Goal: Task Accomplishment & Management: Subscribe to service/newsletter

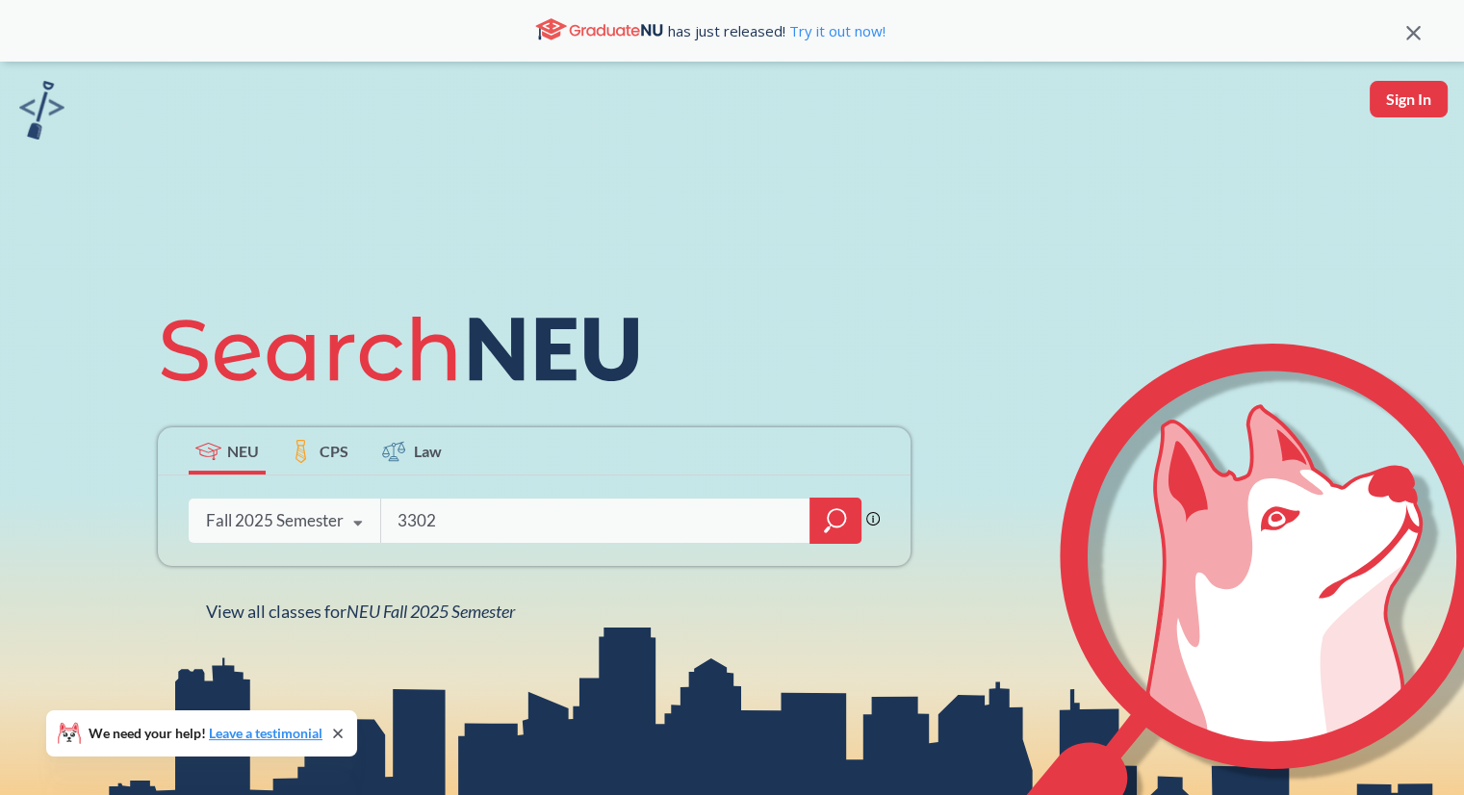
type input "3302"
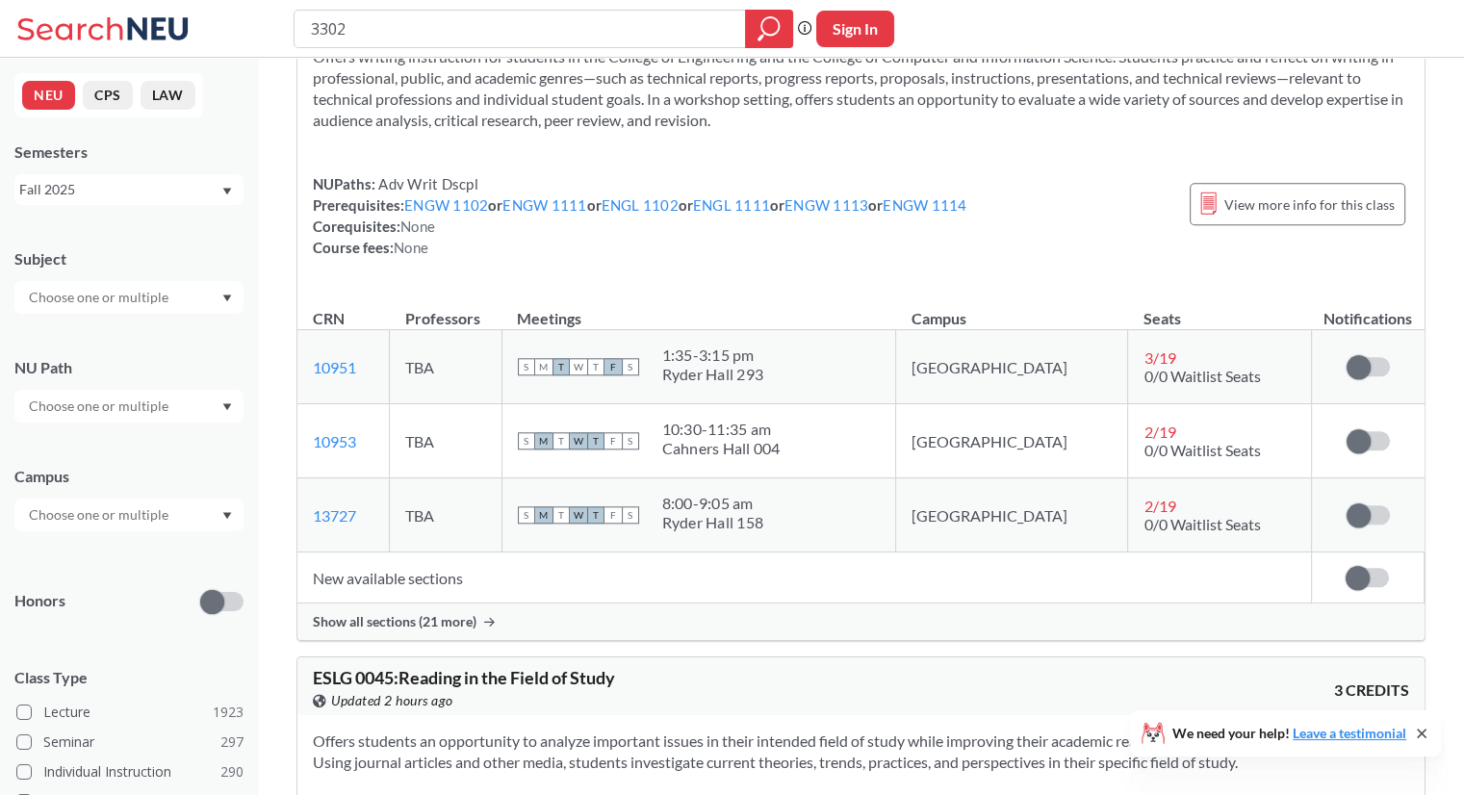
scroll to position [1875, 0]
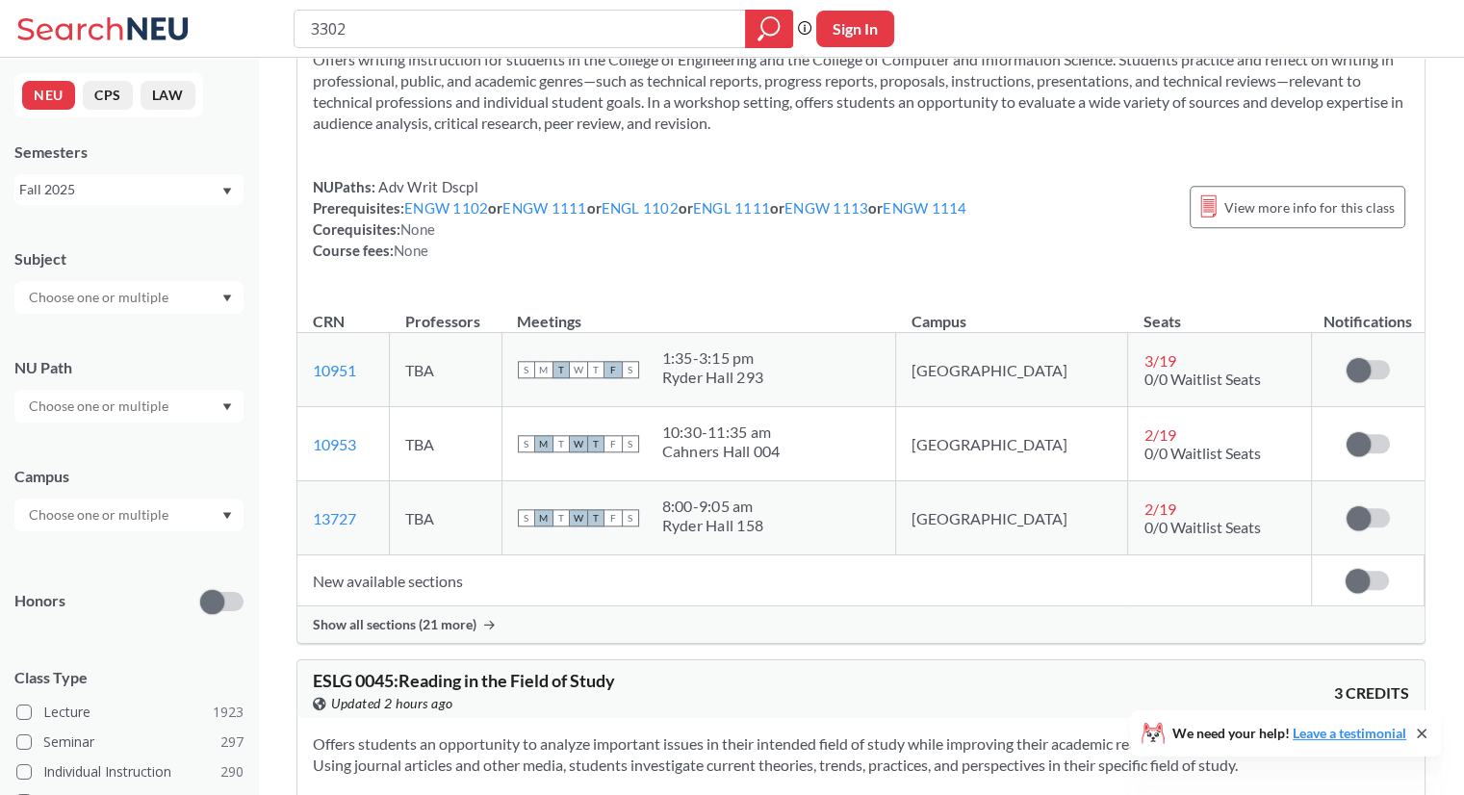
click at [434, 621] on span "Show all sections (21 more)" at bounding box center [395, 624] width 164 height 17
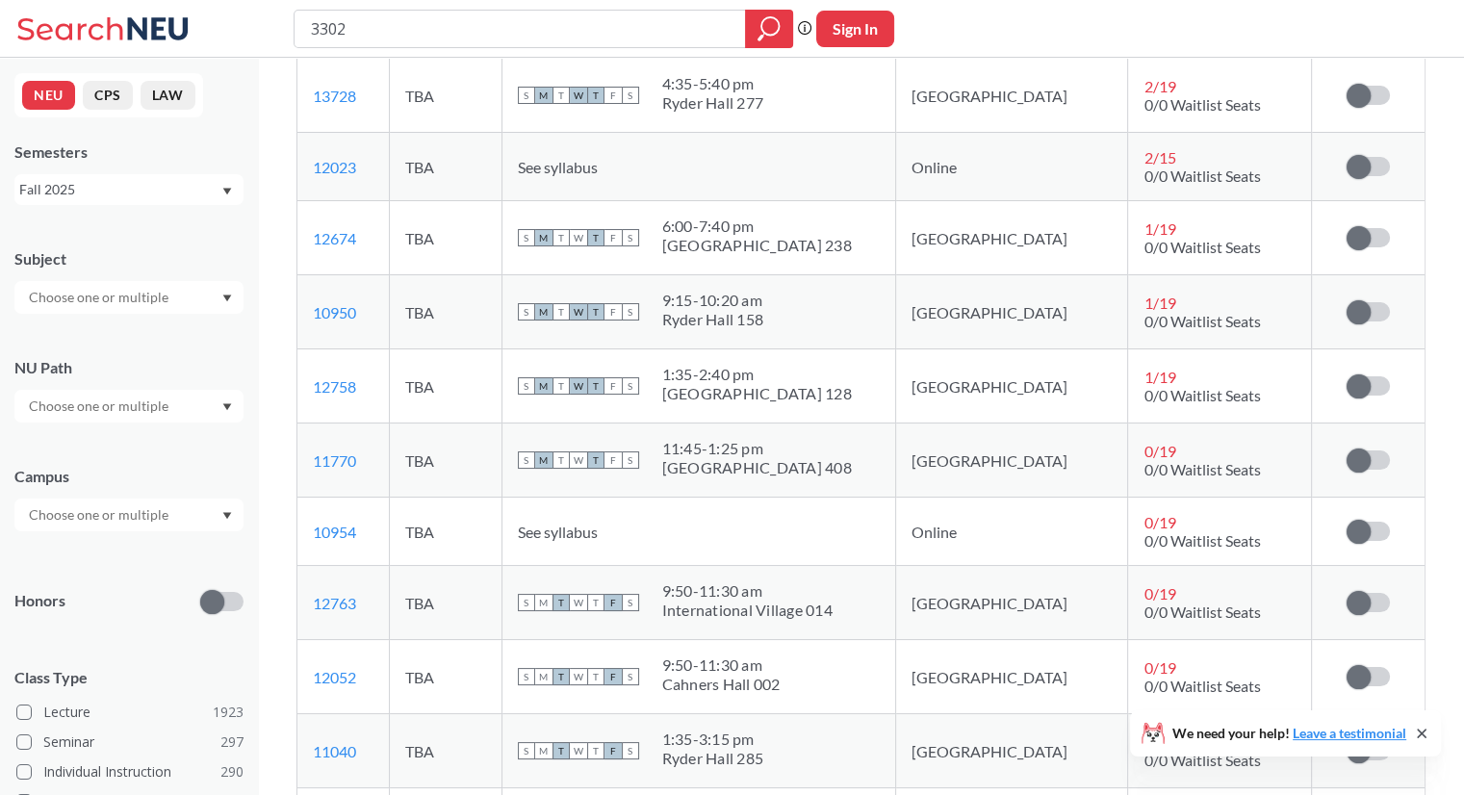
scroll to position [2375, 0]
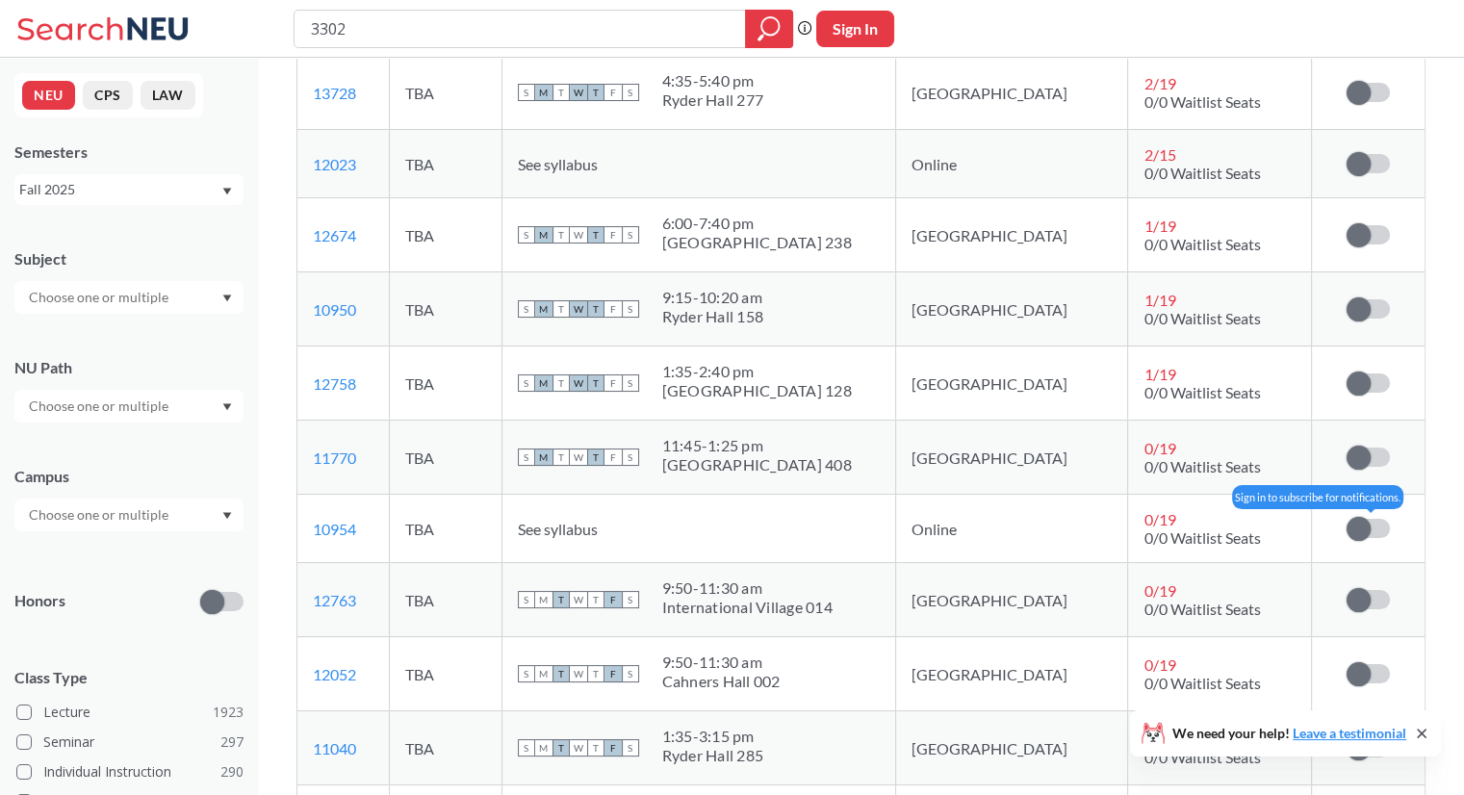
click at [1357, 521] on span at bounding box center [1359, 529] width 24 height 24
click at [1347, 519] on input "checkbox" at bounding box center [1347, 519] width 0 height 0
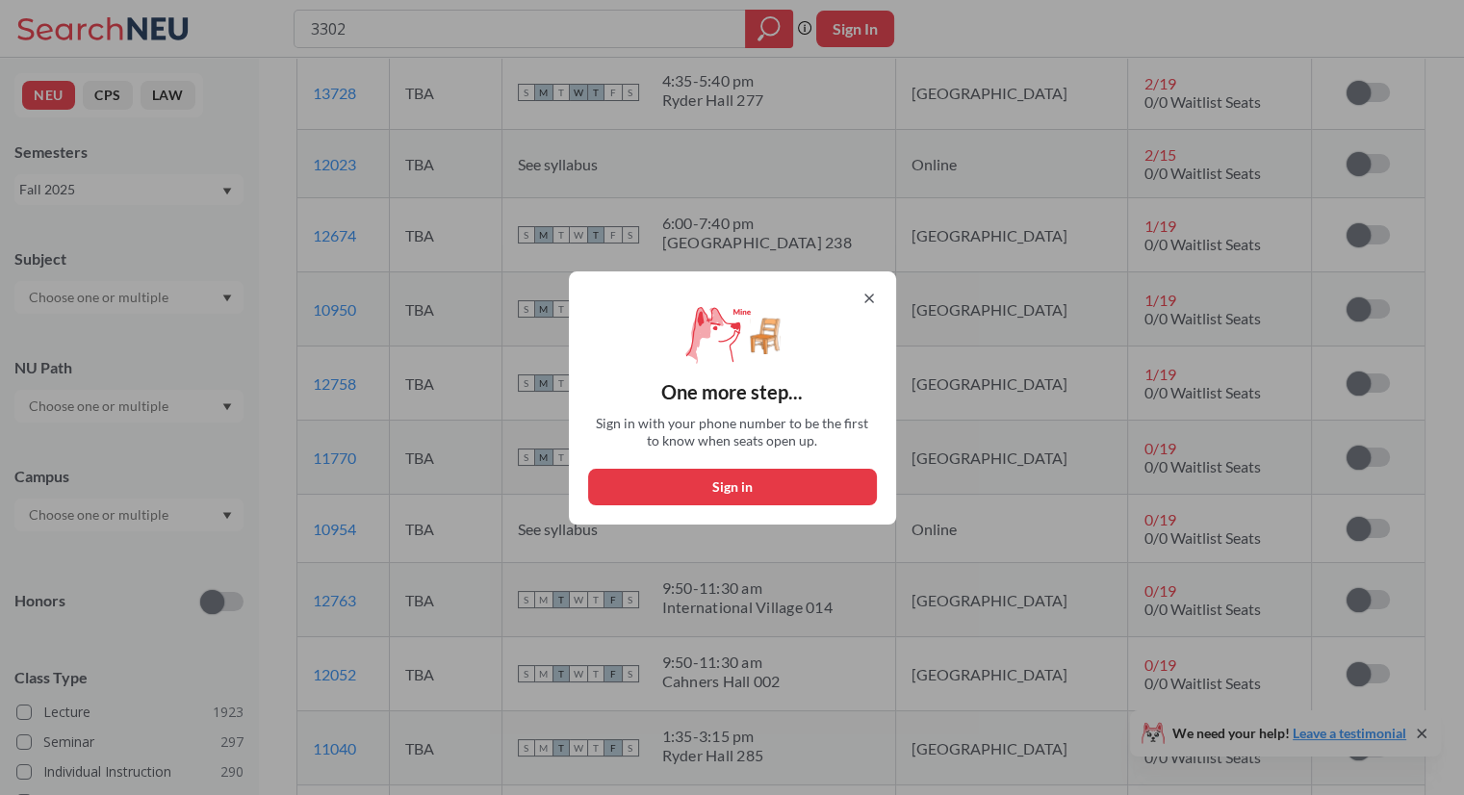
click at [830, 478] on button "Sign in" at bounding box center [732, 487] width 289 height 37
select select "US"
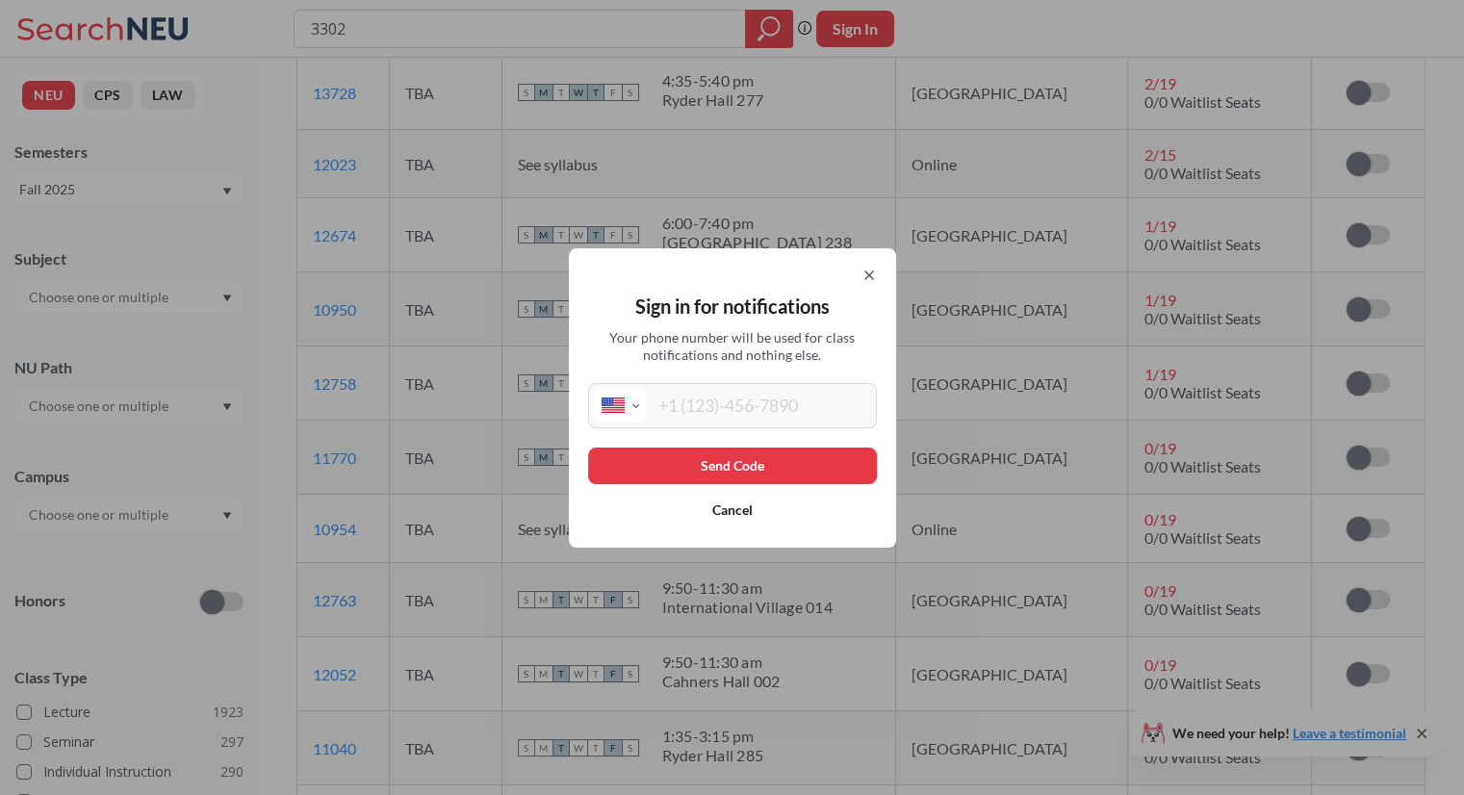
click at [806, 398] on input "tel" at bounding box center [759, 406] width 225 height 36
type input "[PHONE_NUMBER]"
click at [804, 465] on button "Send Code" at bounding box center [732, 466] width 289 height 37
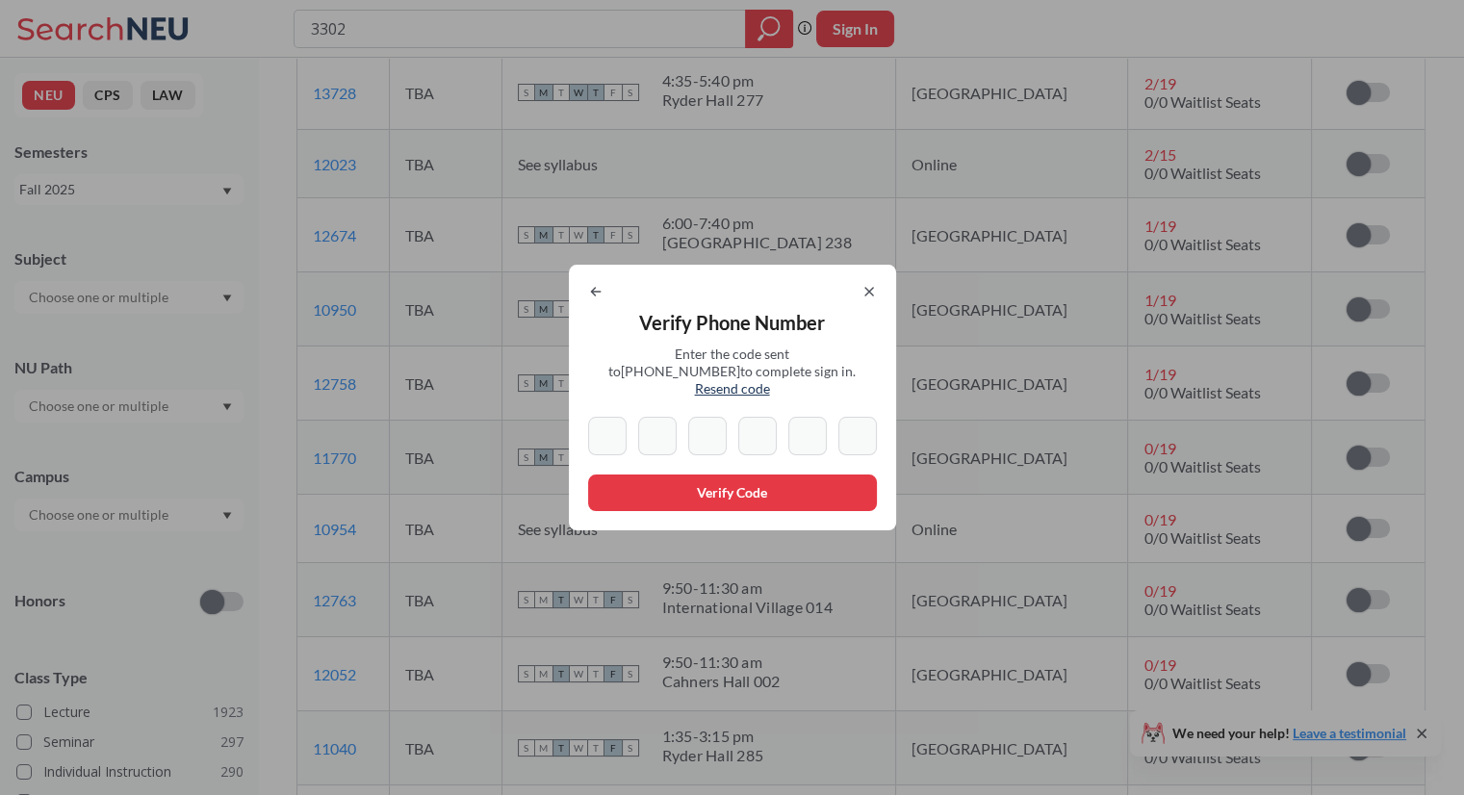
type input "7"
type input "5"
type input "1"
type input "6"
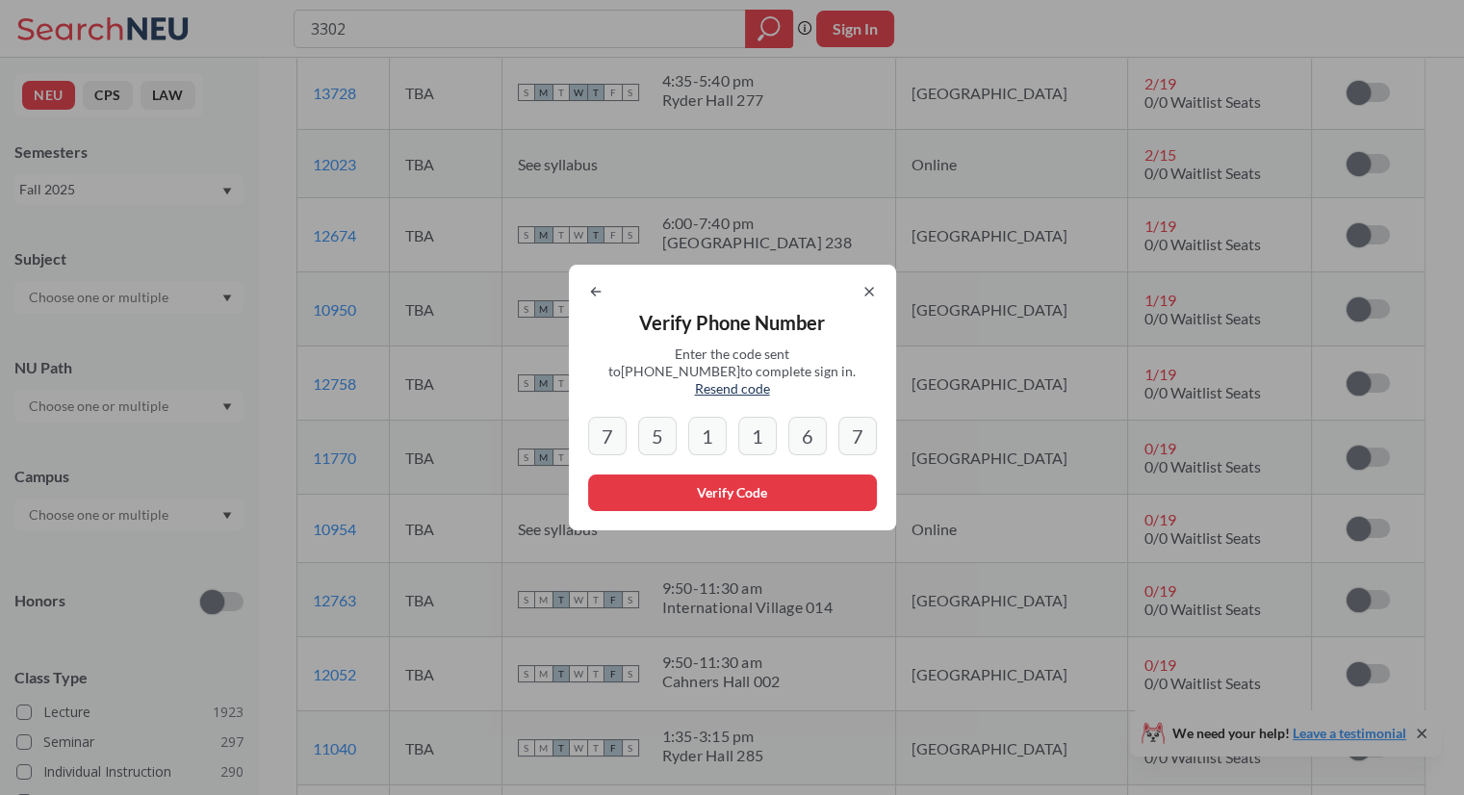
type input "7"
click at [712, 486] on button "Verify Code" at bounding box center [732, 493] width 289 height 37
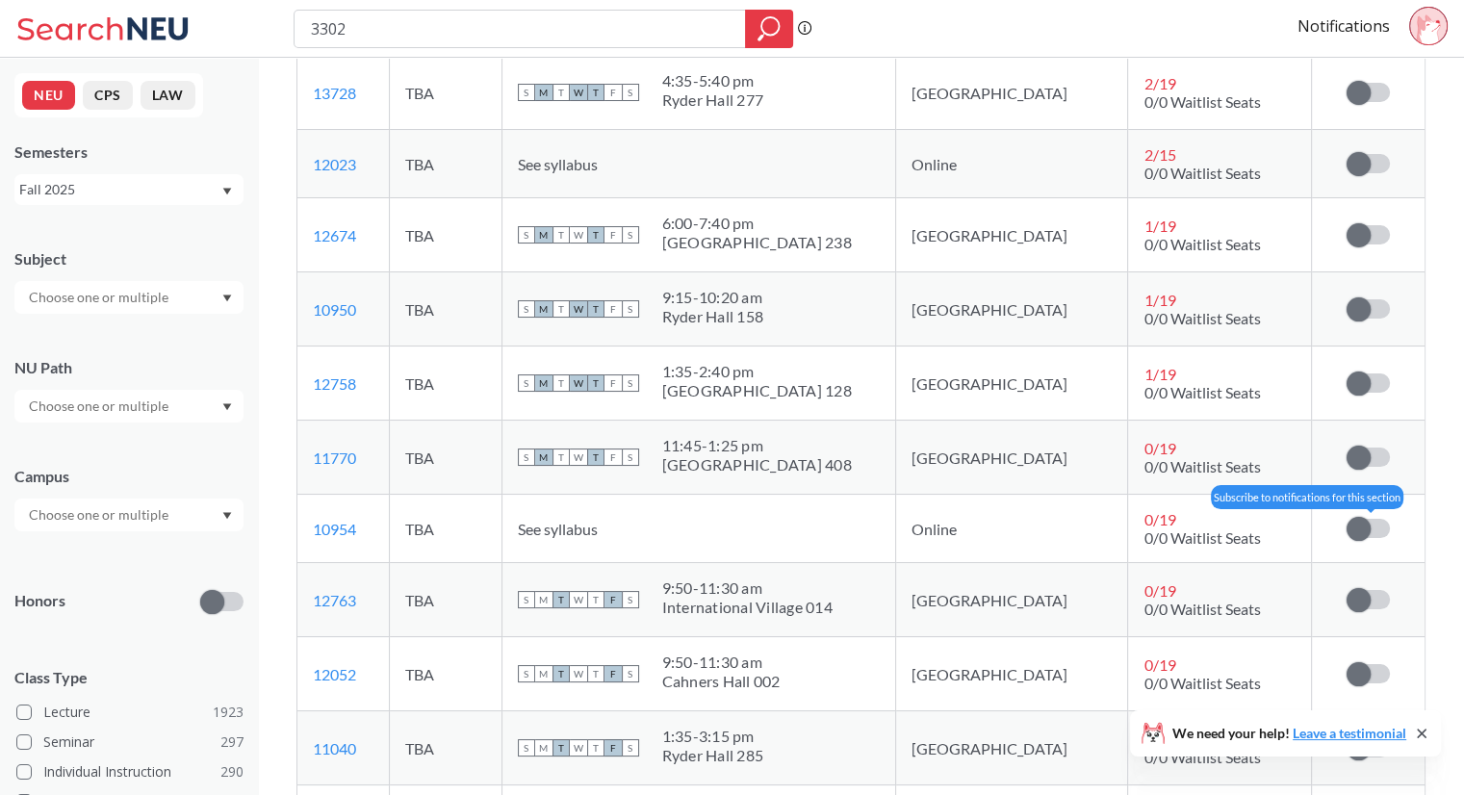
click at [1378, 525] on label at bounding box center [1368, 528] width 43 height 19
click at [1347, 519] on input "checkbox" at bounding box center [1347, 519] width 0 height 0
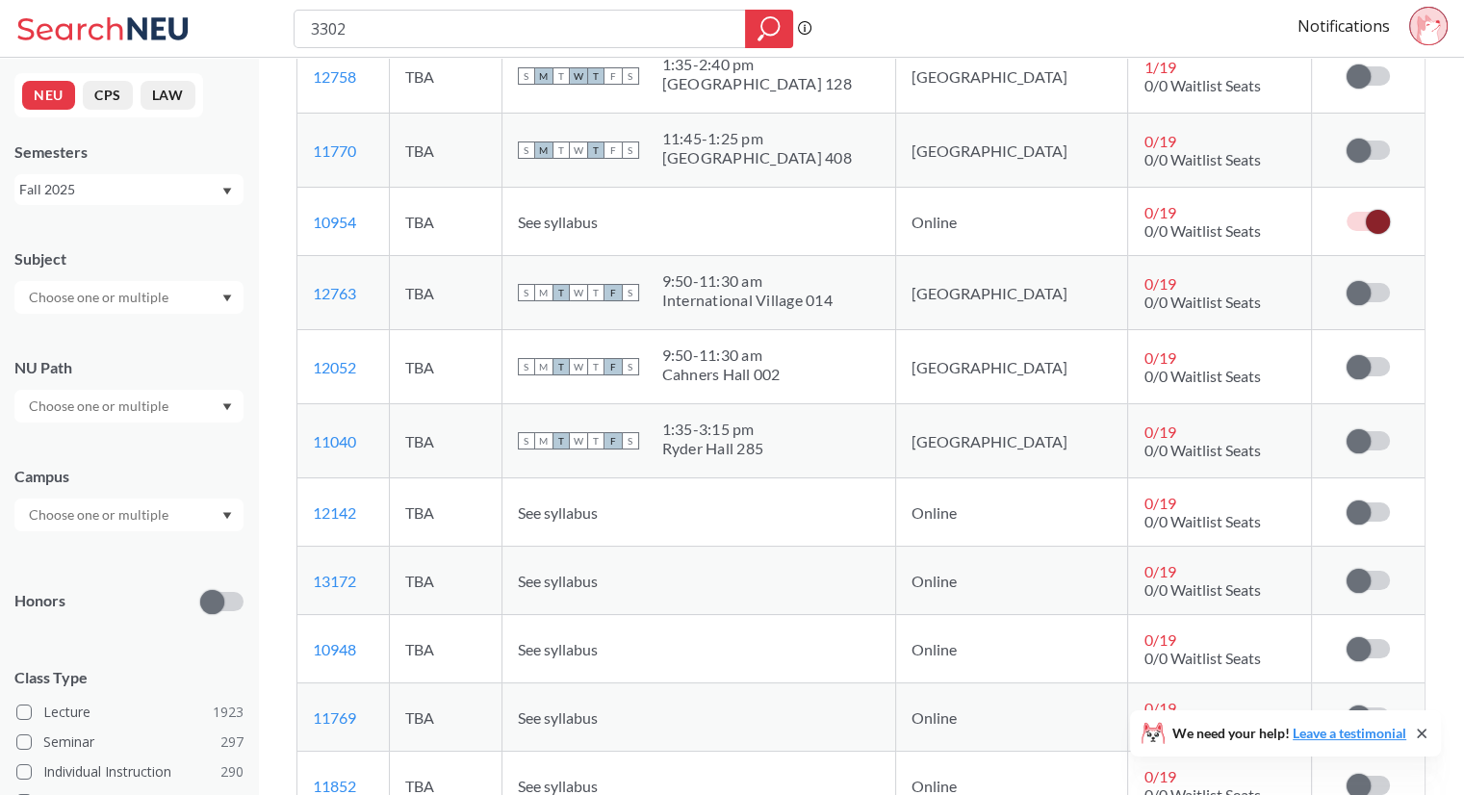
scroll to position [2683, 0]
click at [1383, 503] on label at bounding box center [1368, 511] width 43 height 19
click at [1347, 502] on input "checkbox" at bounding box center [1347, 502] width 0 height 0
click at [1373, 577] on label at bounding box center [1368, 579] width 43 height 19
click at [1347, 570] on input "checkbox" at bounding box center [1347, 570] width 0 height 0
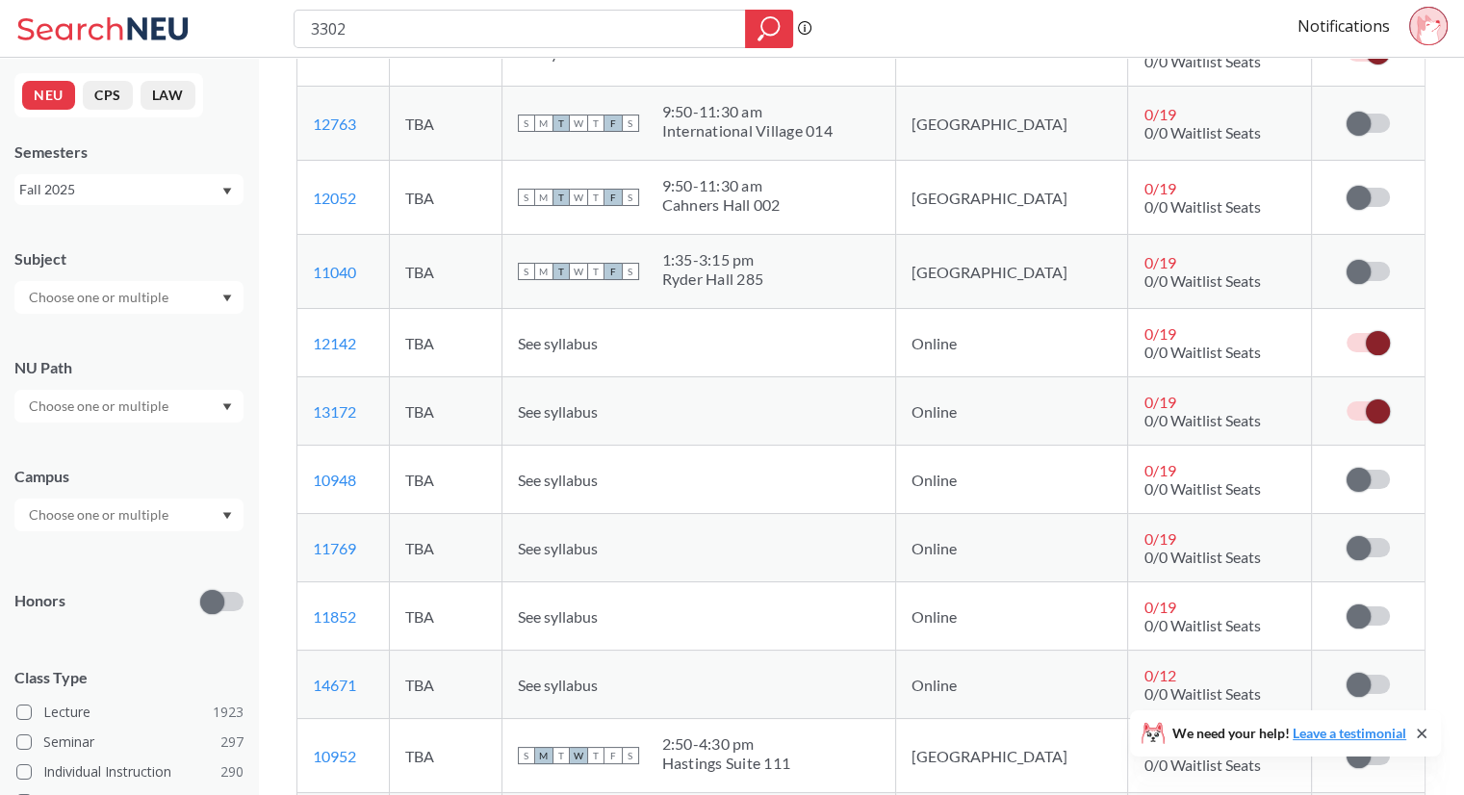
scroll to position [2852, 0]
click at [1364, 486] on td "Subscribe to notifications for this section" at bounding box center [1367, 479] width 113 height 68
click at [1367, 473] on span at bounding box center [1359, 479] width 24 height 24
click at [1347, 469] on input "checkbox" at bounding box center [1347, 469] width 0 height 0
click at [1383, 543] on label at bounding box center [1368, 546] width 43 height 19
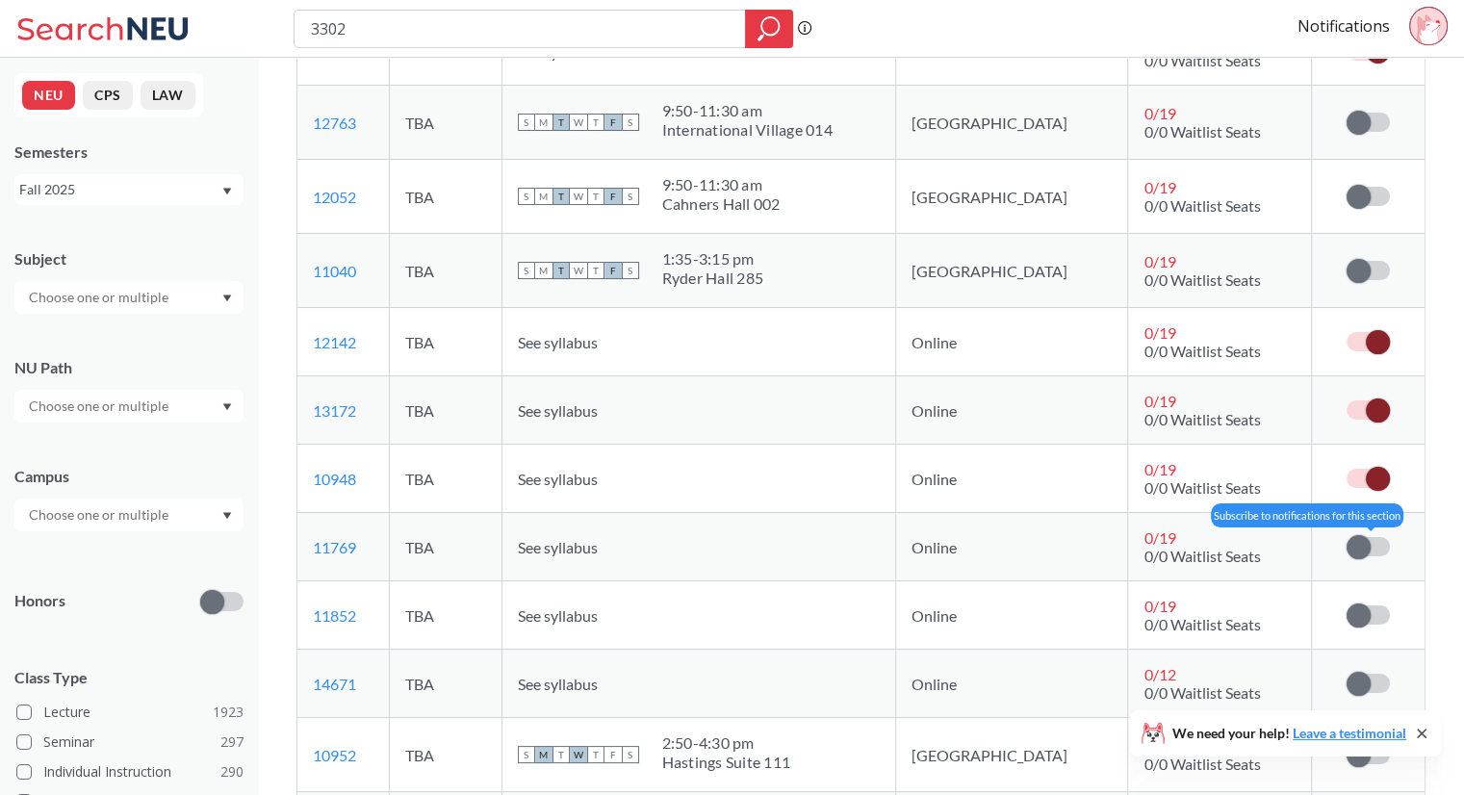
click at [1347, 537] on input "checkbox" at bounding box center [1347, 537] width 0 height 0
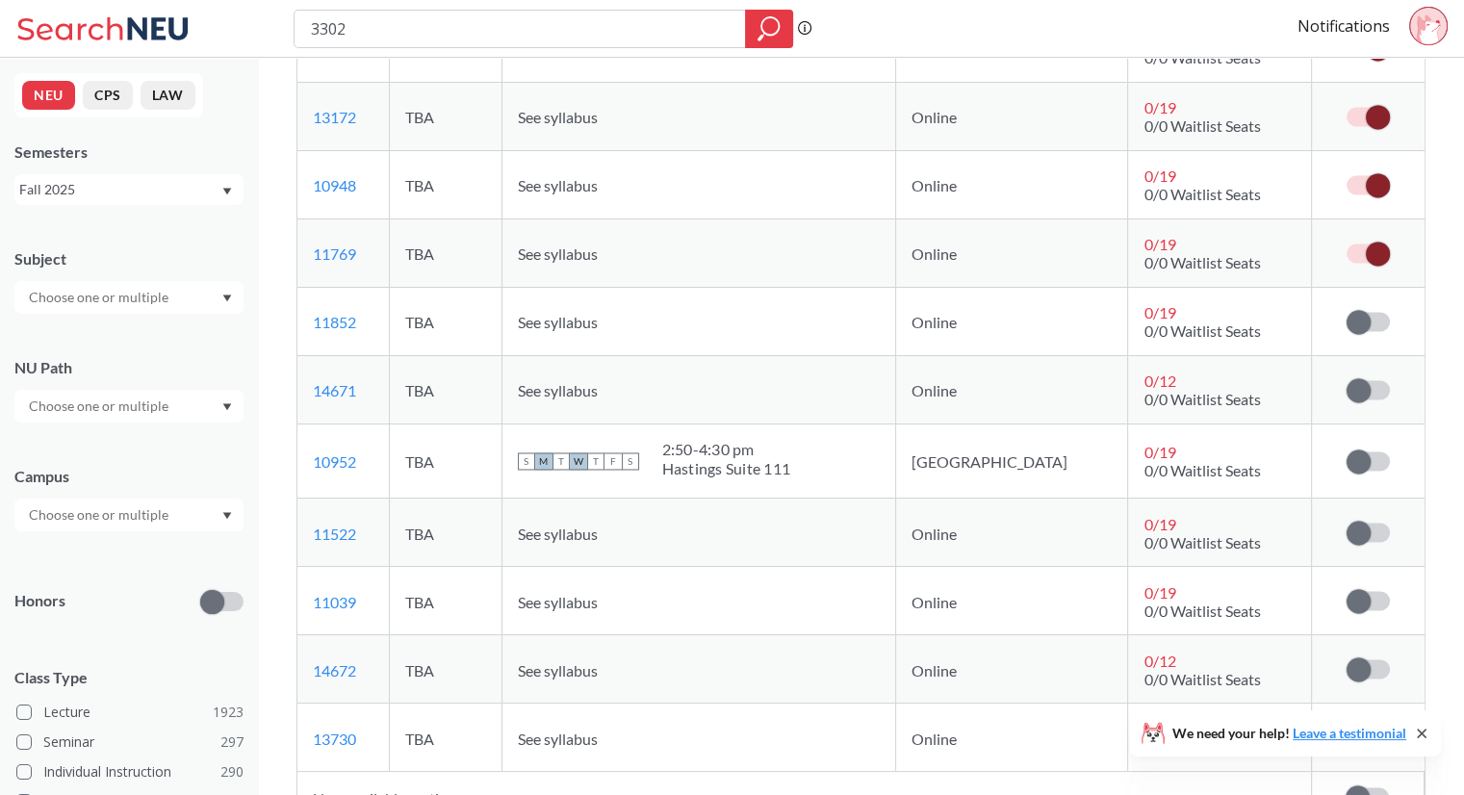
scroll to position [3146, 0]
click at [1371, 523] on label at bounding box center [1368, 532] width 43 height 19
click at [1347, 523] on input "checkbox" at bounding box center [1347, 523] width 0 height 0
click at [1367, 367] on td "Subscribe to notifications for this section" at bounding box center [1367, 390] width 113 height 68
click at [1390, 325] on td "Subscribe to notifications for this section" at bounding box center [1367, 322] width 113 height 68
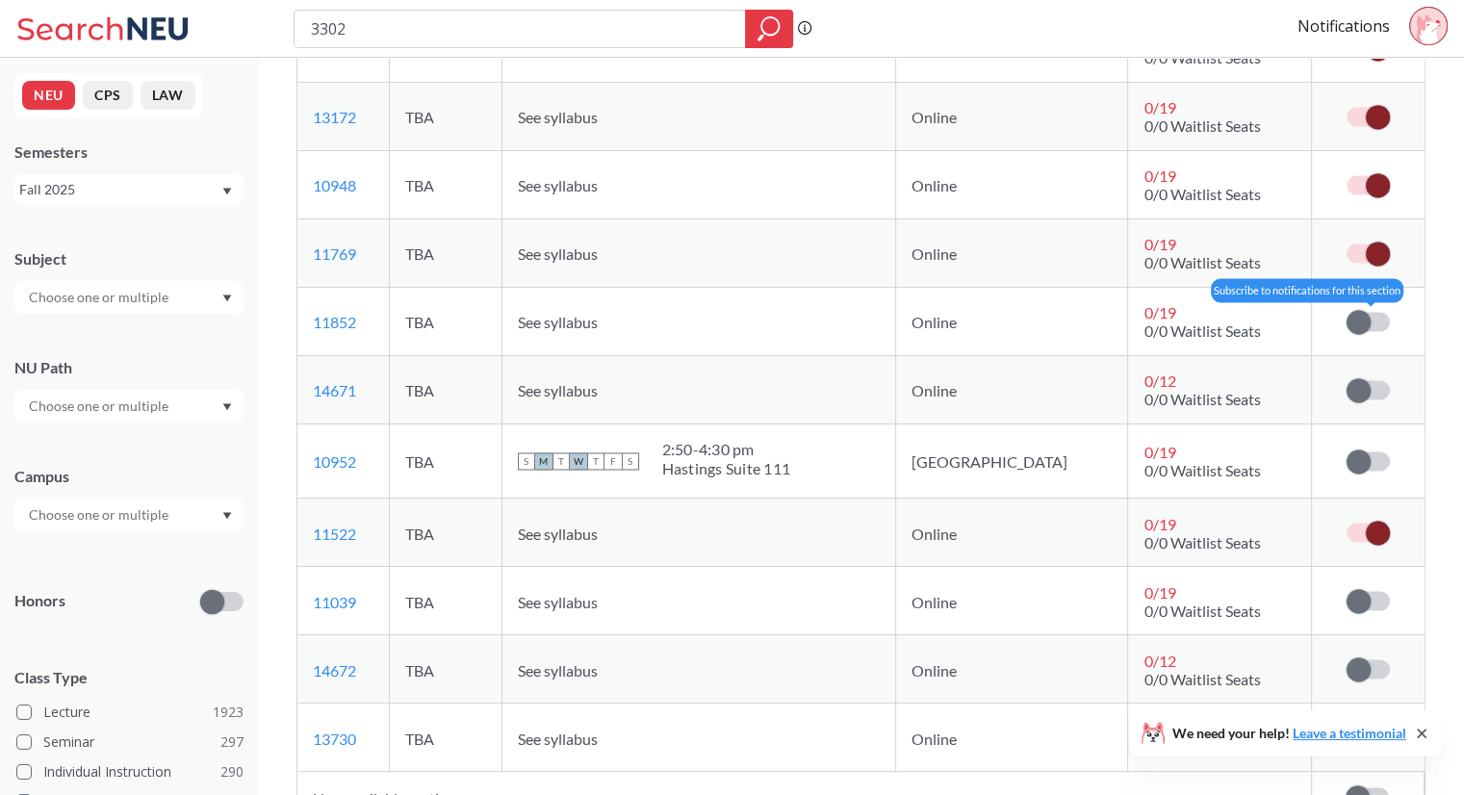
click at [1371, 317] on label at bounding box center [1368, 321] width 43 height 19
click at [1347, 312] on input "checkbox" at bounding box center [1347, 312] width 0 height 0
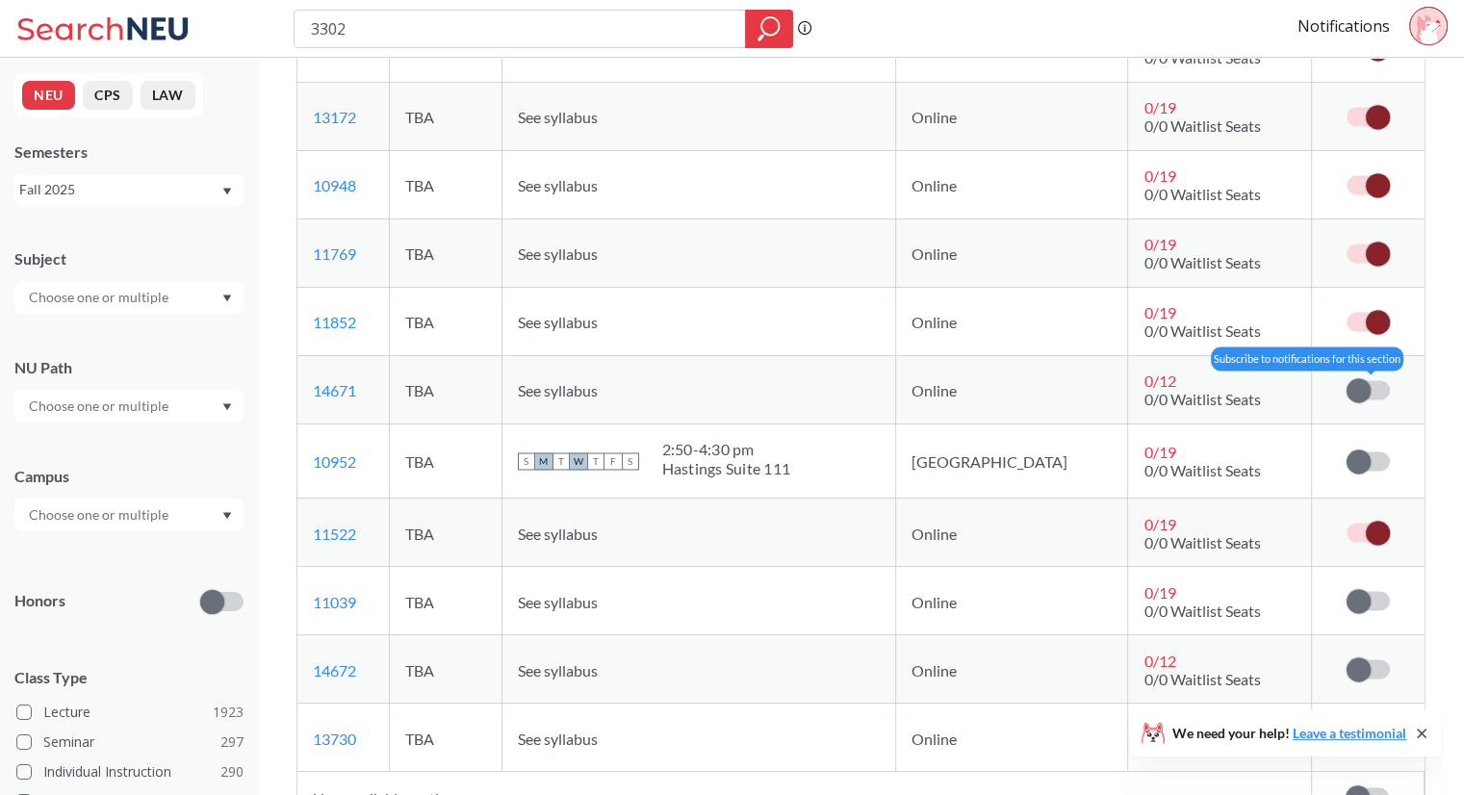
click at [1375, 380] on label at bounding box center [1368, 389] width 43 height 19
click at [1347, 380] on input "checkbox" at bounding box center [1347, 380] width 0 height 0
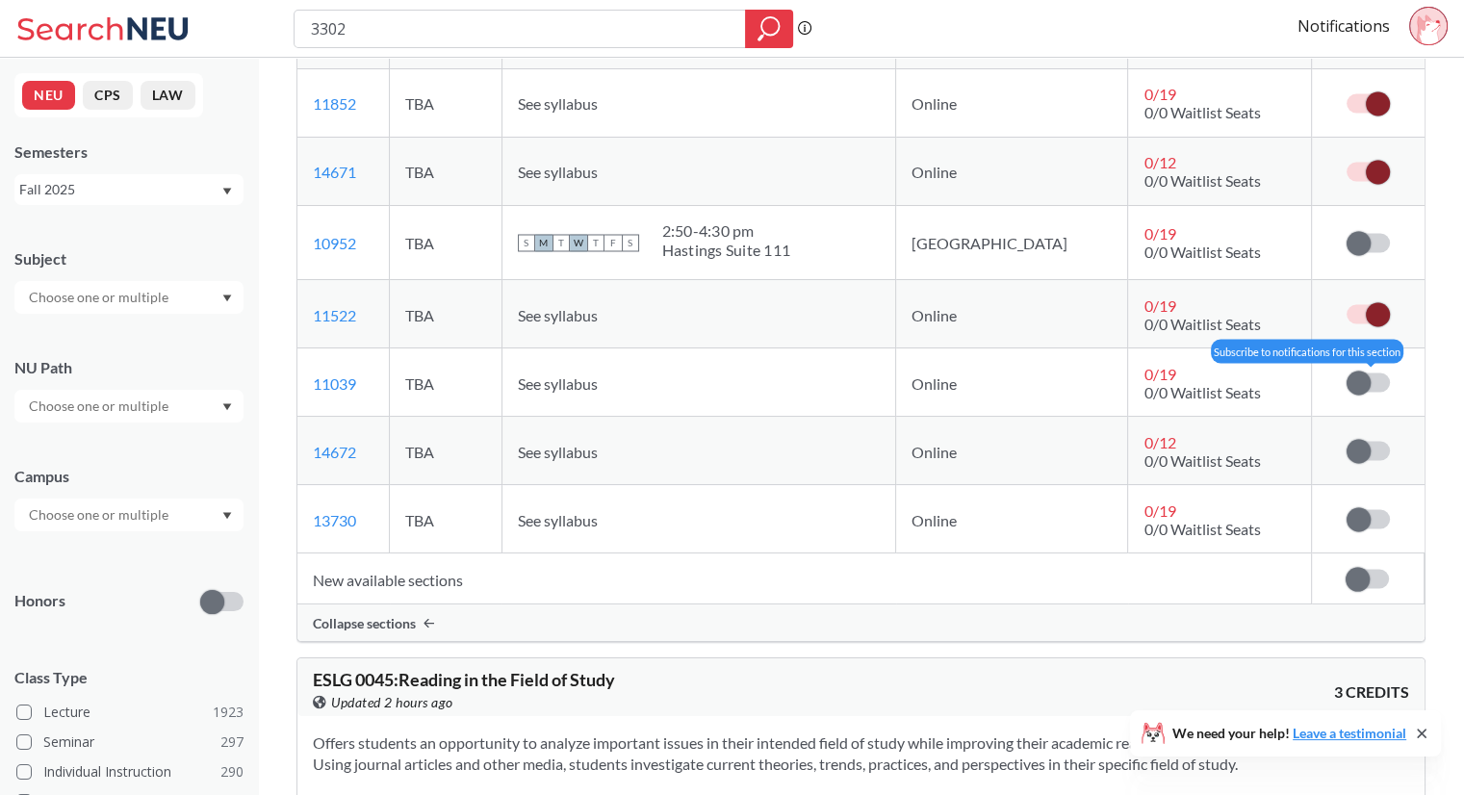
scroll to position [3365, 0]
click at [1371, 380] on label at bounding box center [1368, 381] width 43 height 19
click at [1347, 372] on input "checkbox" at bounding box center [1347, 372] width 0 height 0
click at [1376, 424] on td "Subscribe to notifications for this section" at bounding box center [1367, 450] width 113 height 68
click at [1373, 455] on td "Subscribe to notifications for this section" at bounding box center [1367, 450] width 113 height 68
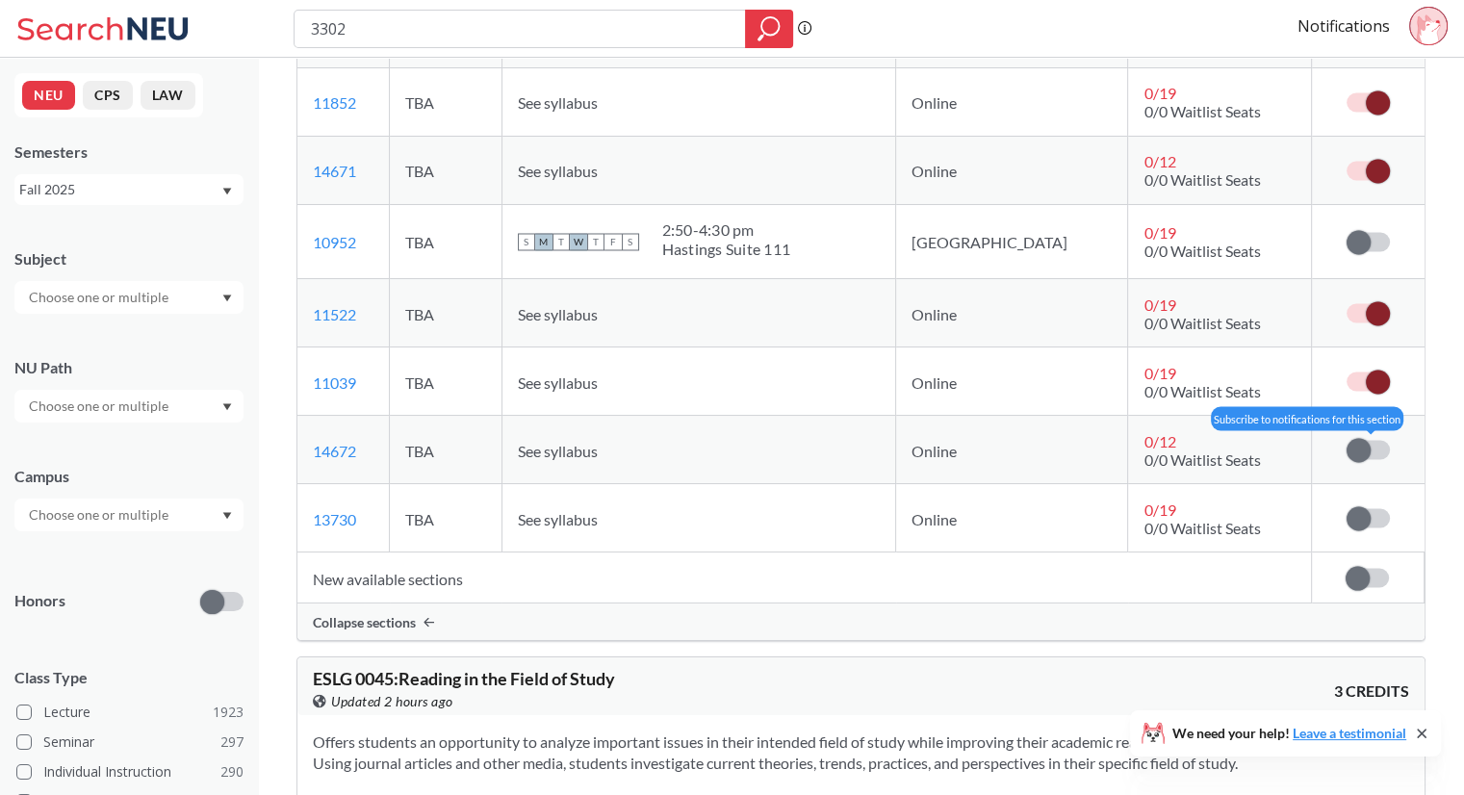
click at [1374, 450] on label at bounding box center [1368, 449] width 43 height 19
click at [1347, 440] on input "checkbox" at bounding box center [1347, 440] width 0 height 0
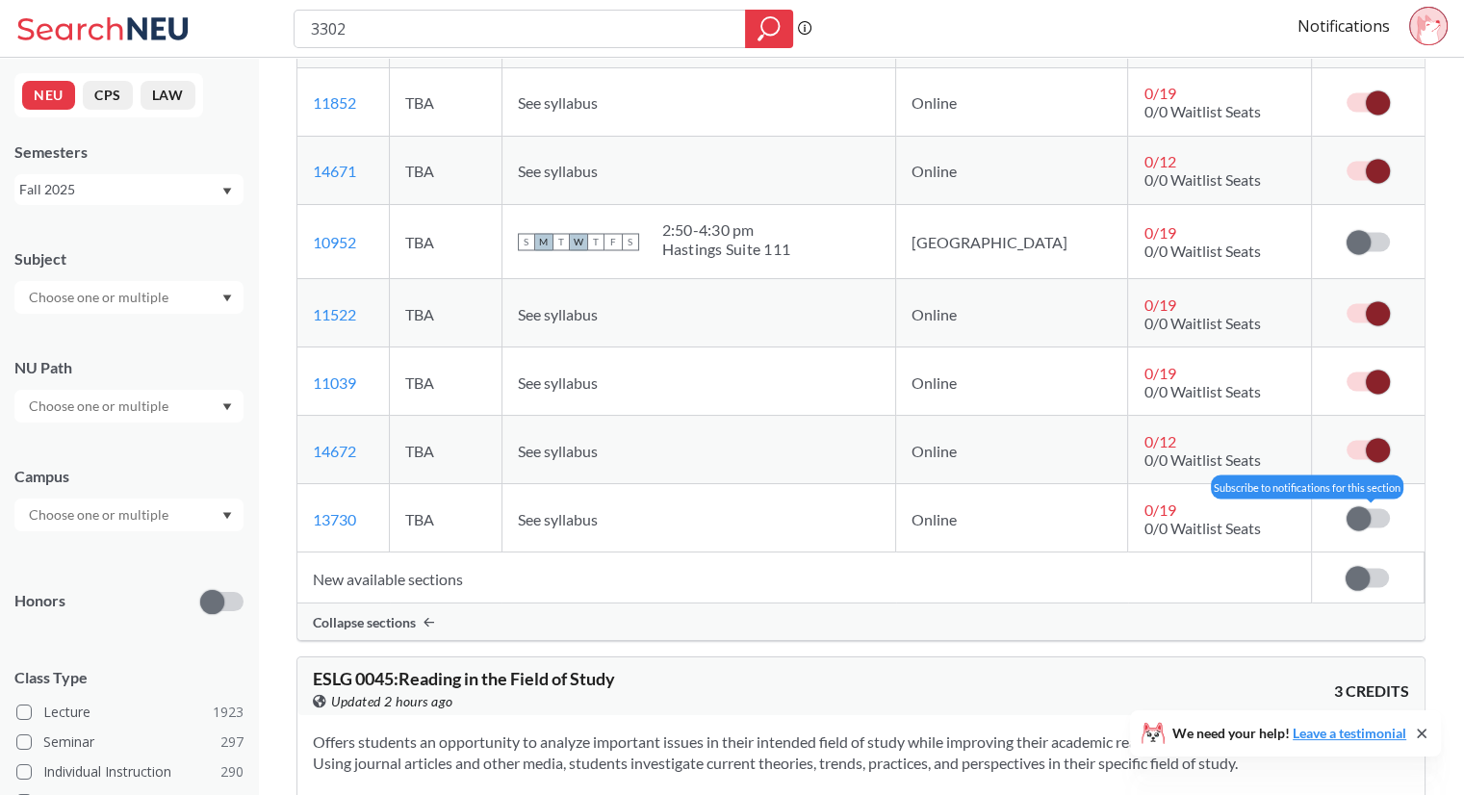
click at [1371, 516] on label at bounding box center [1368, 517] width 43 height 19
click at [1347, 508] on input "checkbox" at bounding box center [1347, 508] width 0 height 0
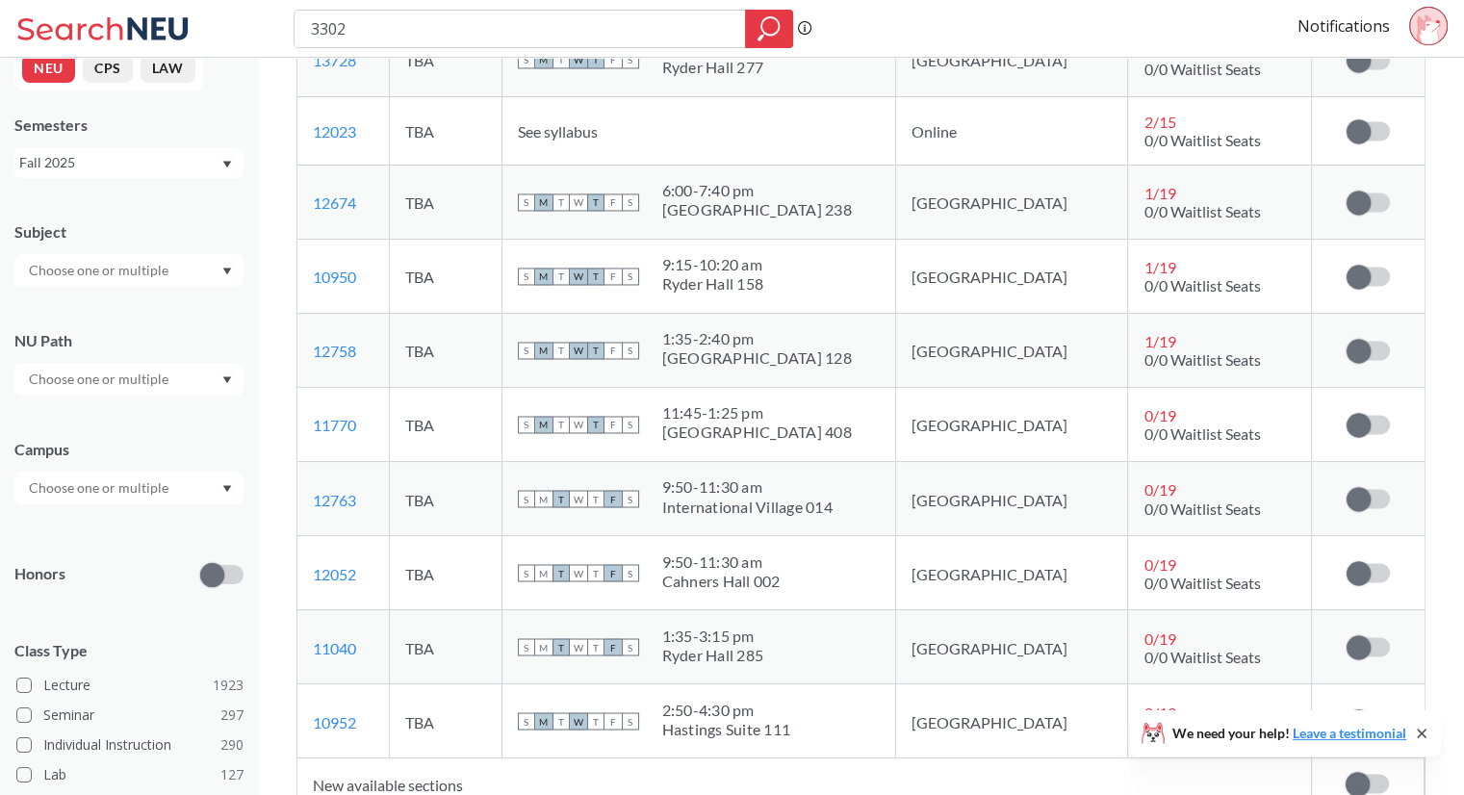
scroll to position [3160, 0]
